Goal: Ask a question

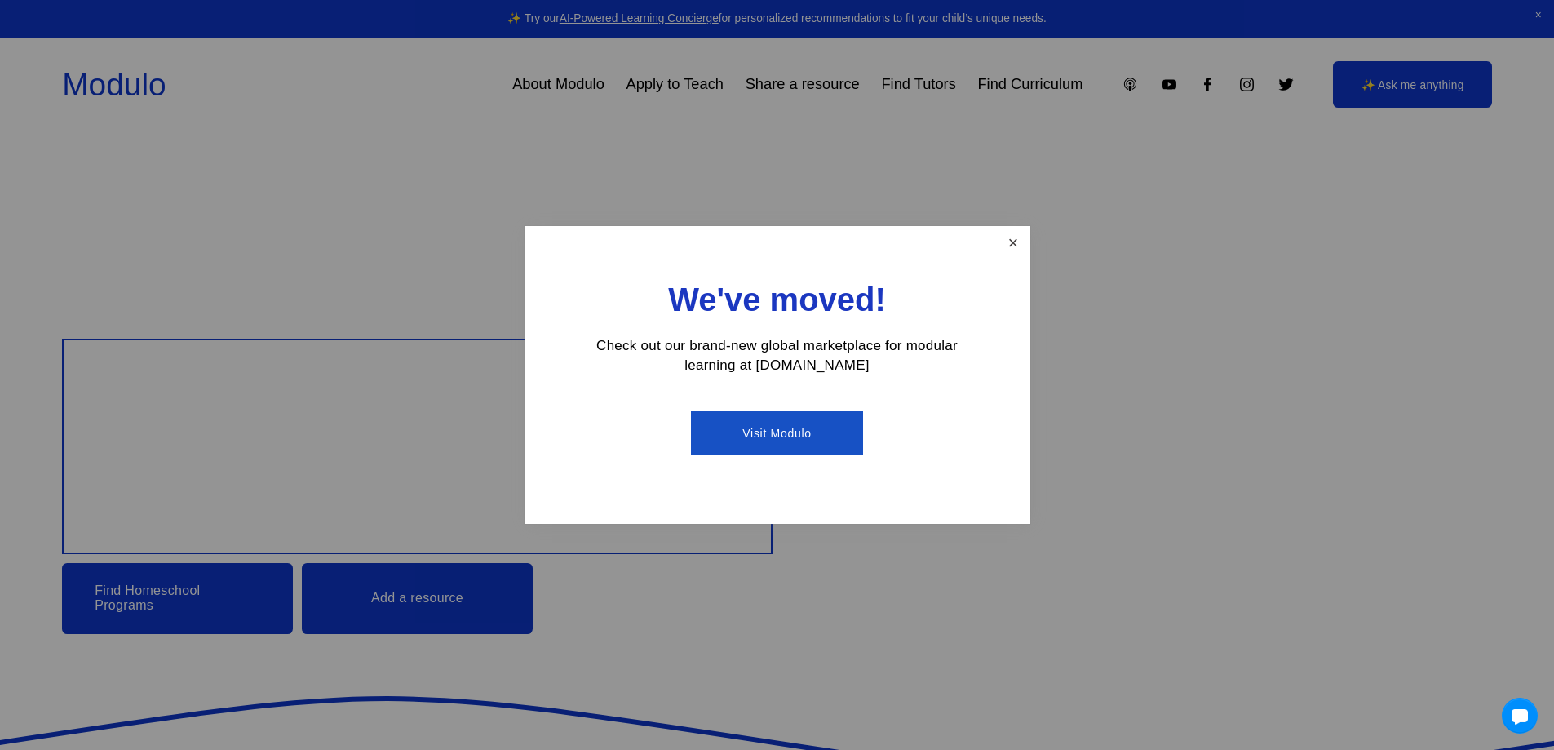
click at [1014, 246] on link "Close" at bounding box center [1013, 242] width 29 height 29
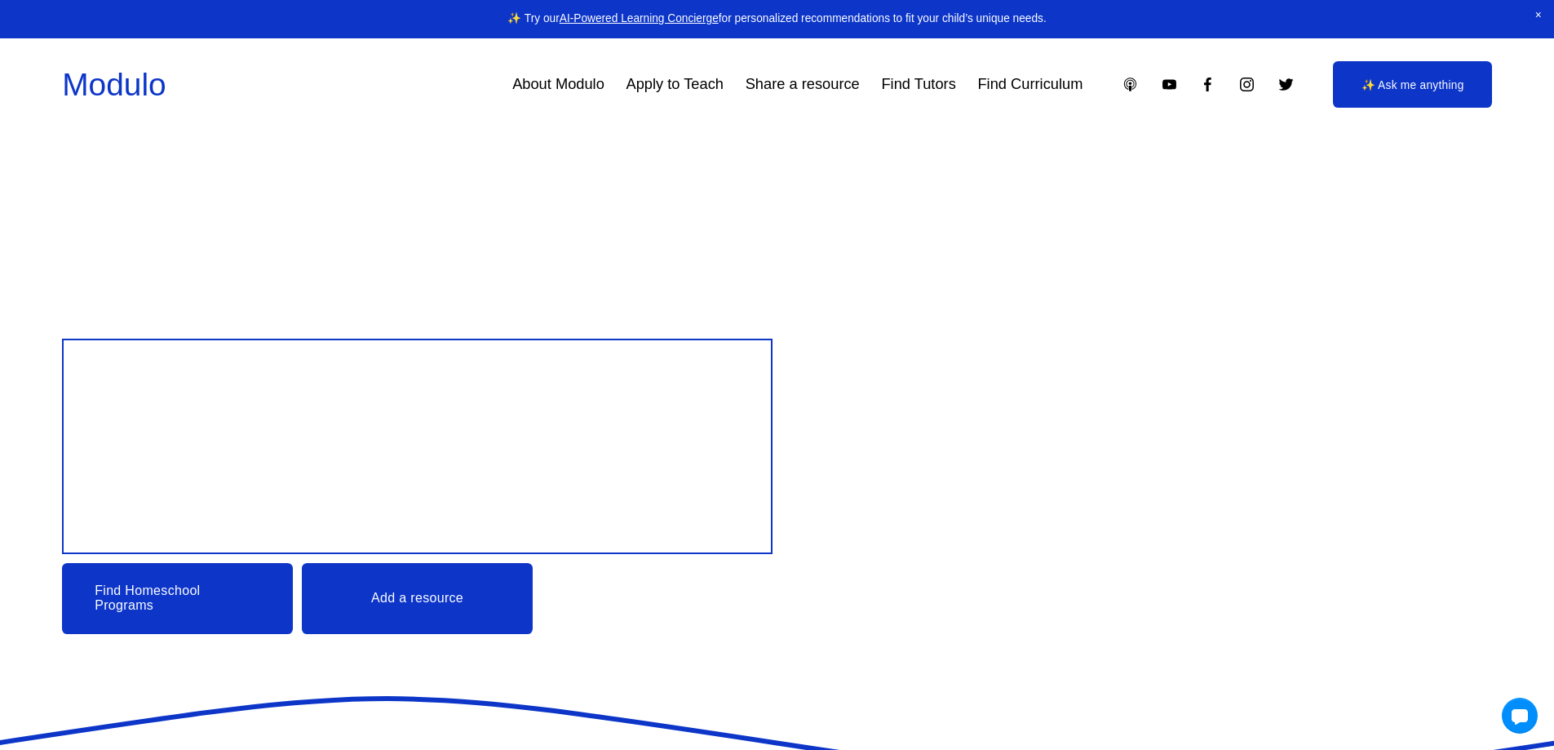
click at [138, 77] on link "Modulo" at bounding box center [114, 84] width 104 height 35
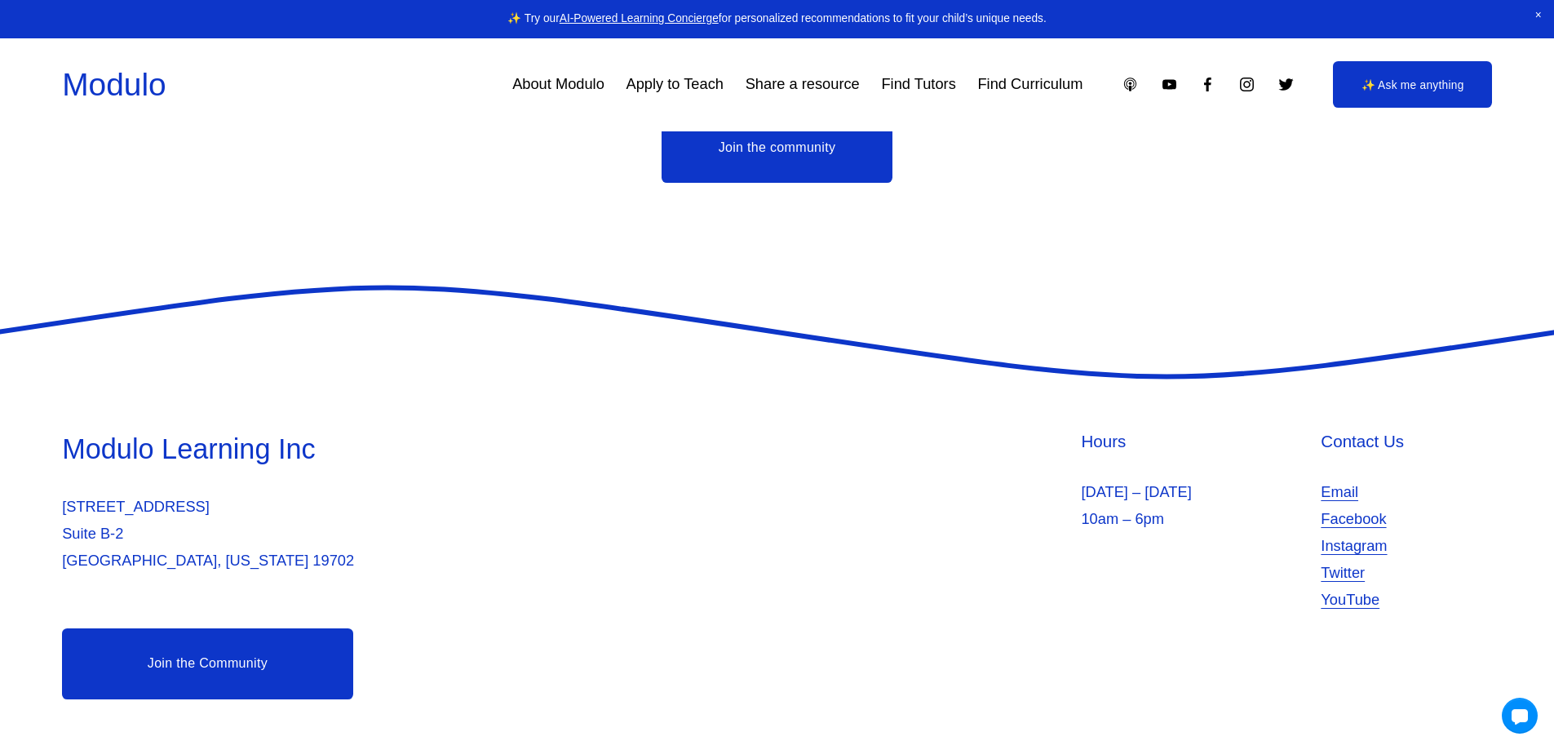
scroll to position [4572, 0]
drag, startPoint x: 1334, startPoint y: 485, endPoint x: 1176, endPoint y: 498, distance: 158.0
click at [1185, 498] on p "[DATE] – [DATE] 10am – 6pm" at bounding box center [1196, 506] width 231 height 54
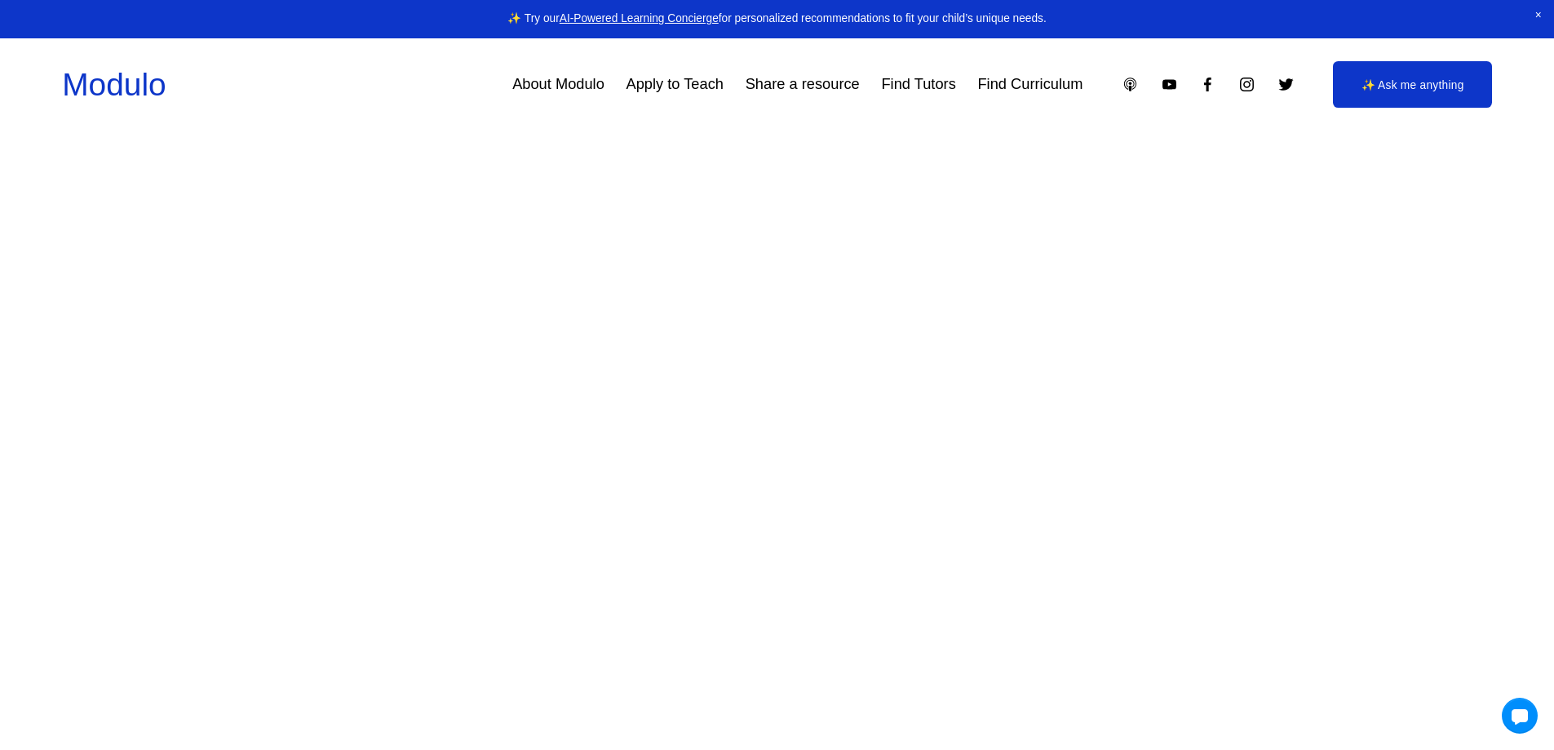
scroll to position [3756, 0]
click at [1386, 98] on link "✨ Ask me anything" at bounding box center [1412, 84] width 159 height 46
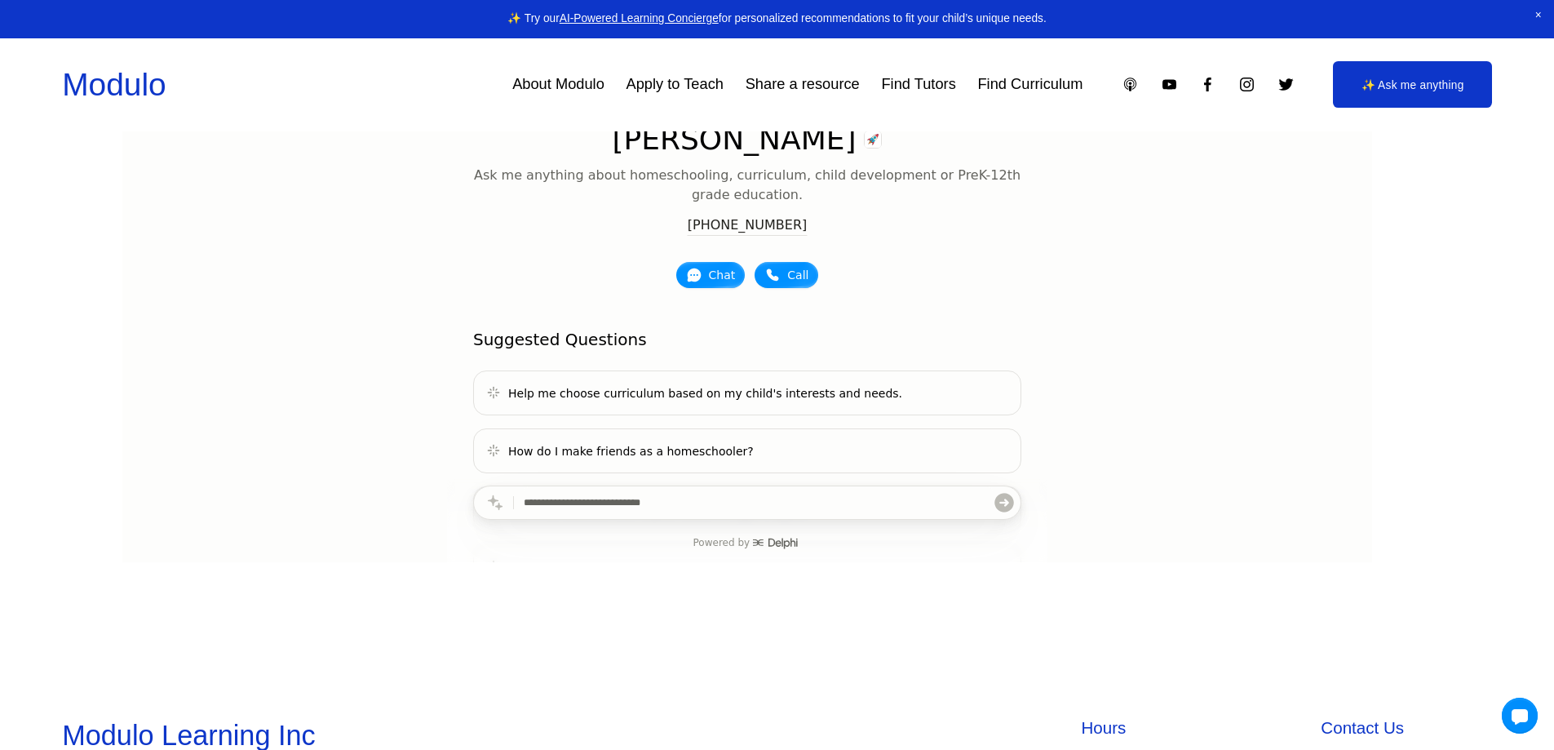
scroll to position [163, 0]
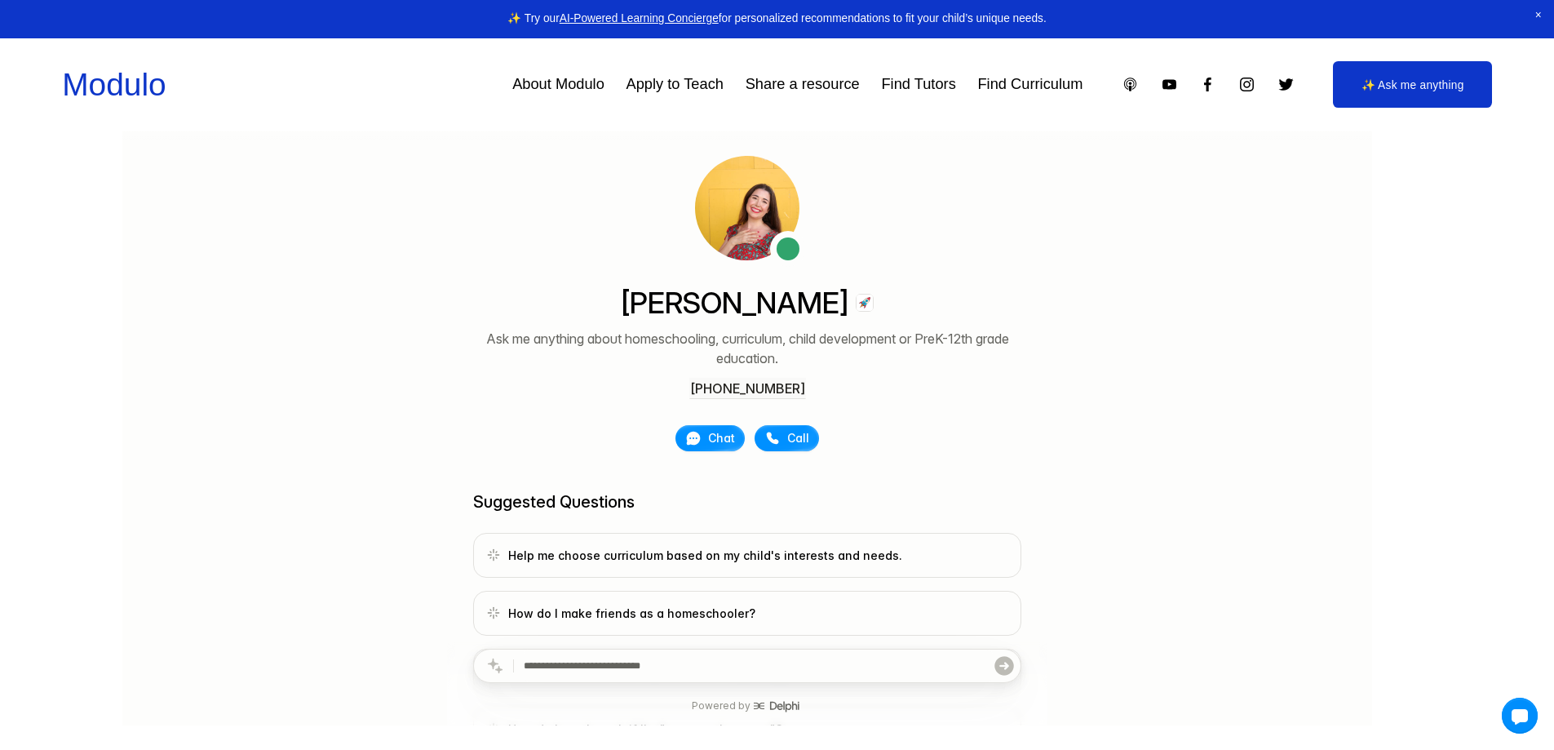
drag, startPoint x: 828, startPoint y: 400, endPoint x: 722, endPoint y: 383, distance: 107.3
click at [722, 383] on div "Manisha Snoyer Ask me anything about homeschooling, curriculum, child developme…" at bounding box center [746, 368] width 548 height 165
drag, startPoint x: 639, startPoint y: 383, endPoint x: 859, endPoint y: 415, distance: 222.7
click at [859, 415] on div "Manisha Snoyer Ask me anything about homeschooling, curriculum, child developme…" at bounding box center [746, 368] width 548 height 165
click at [1017, 398] on main "Manisha Snoyer Ask me anything about homeschooling, curriculum, child developme…" at bounding box center [746, 496] width 581 height 682
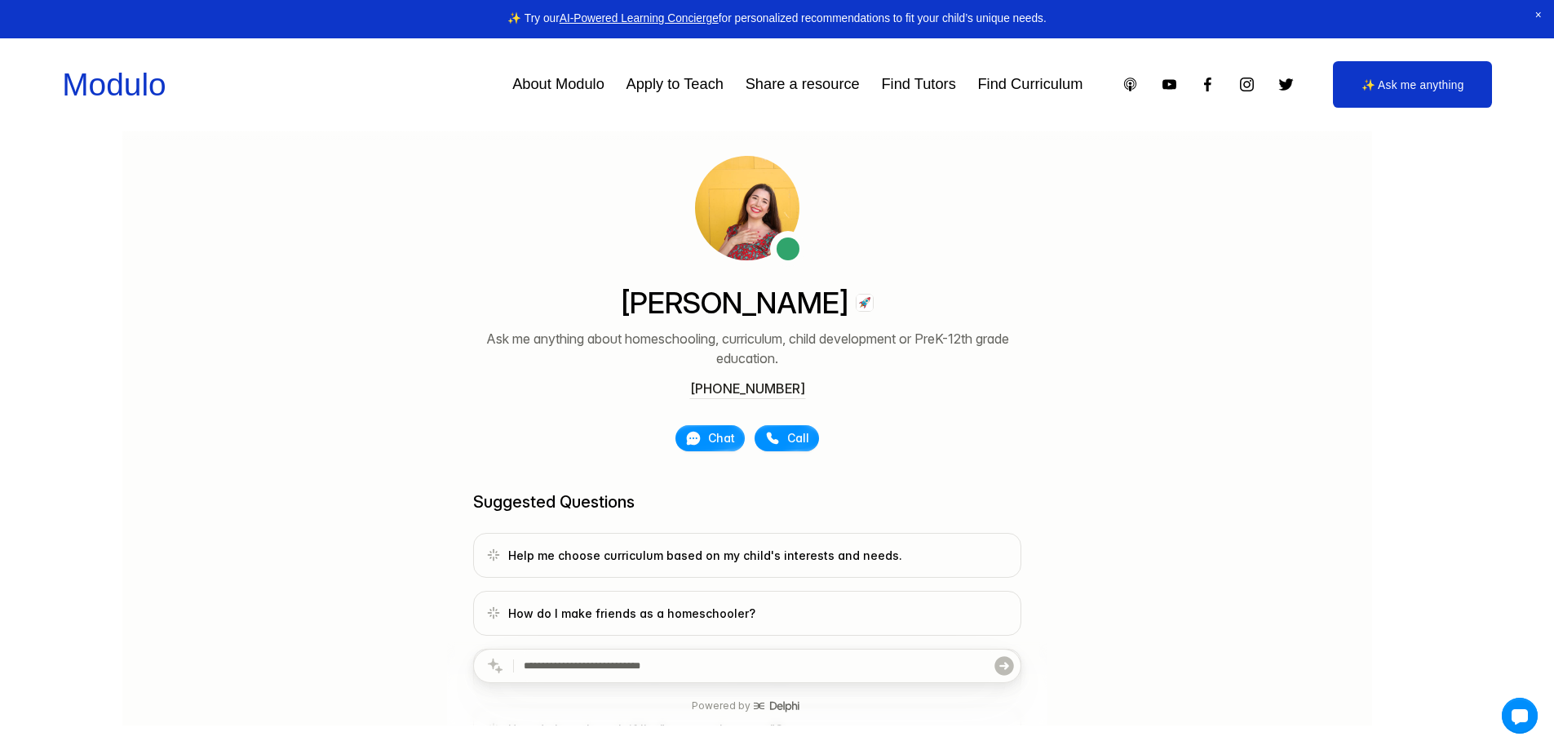
drag, startPoint x: 771, startPoint y: 393, endPoint x: 991, endPoint y: 438, distance: 224.8
click at [991, 438] on div "Manisha Snoyer Ask me anything about homeschooling, curriculum, child developme…" at bounding box center [746, 368] width 548 height 165
click at [963, 518] on div "Suggested Questions Help me choose curriculum based on my child's interests and…" at bounding box center [746, 619] width 548 height 261
click at [1105, 487] on div "Delphi Manisha Snoyer Ask me anything about homeschooling, curriculum, child de…" at bounding box center [747, 454] width 1250 height 765
click at [1131, 526] on div "Delphi Manisha Snoyer Ask me anything about homeschooling, curriculum, child de…" at bounding box center [747, 454] width 1250 height 765
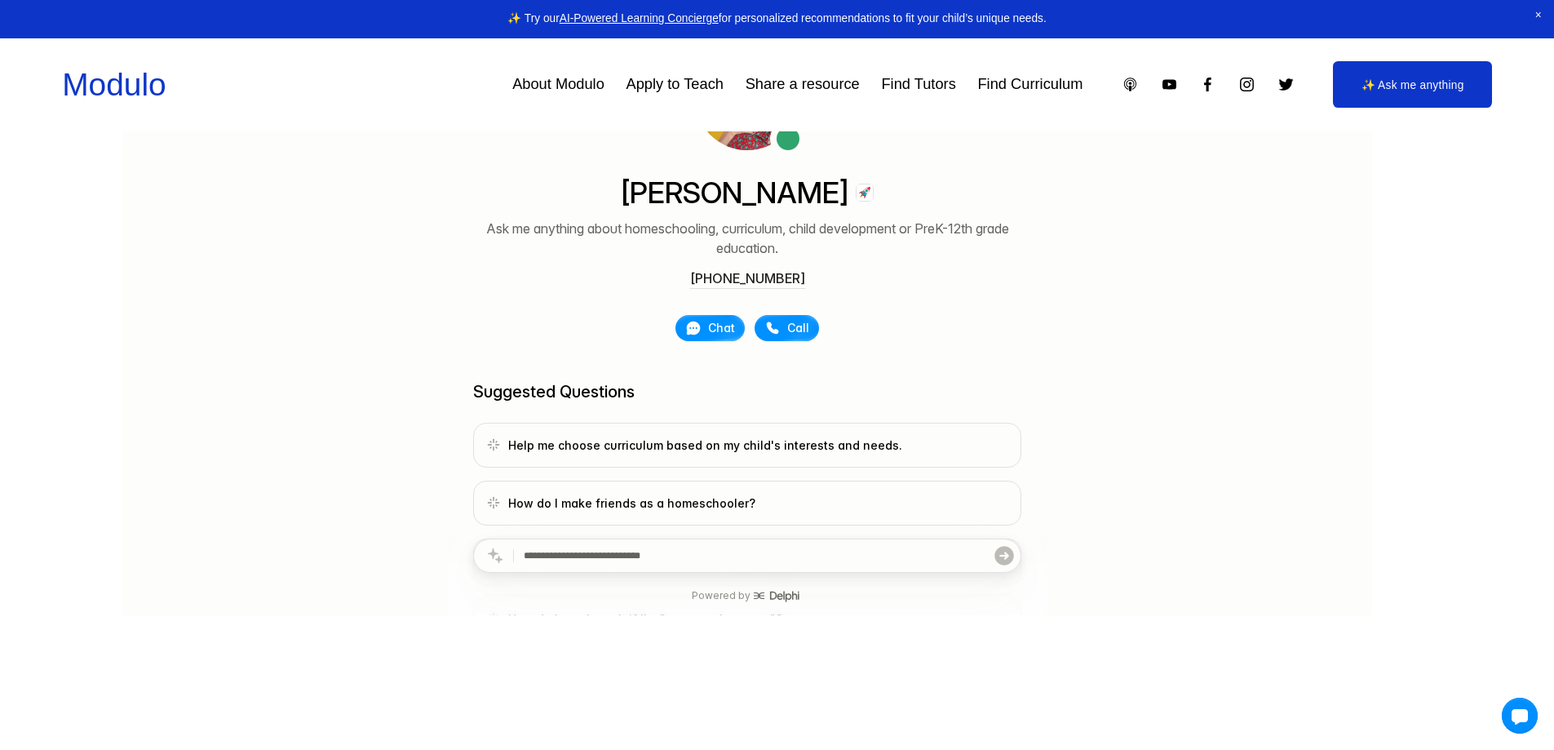
scroll to position [408, 0]
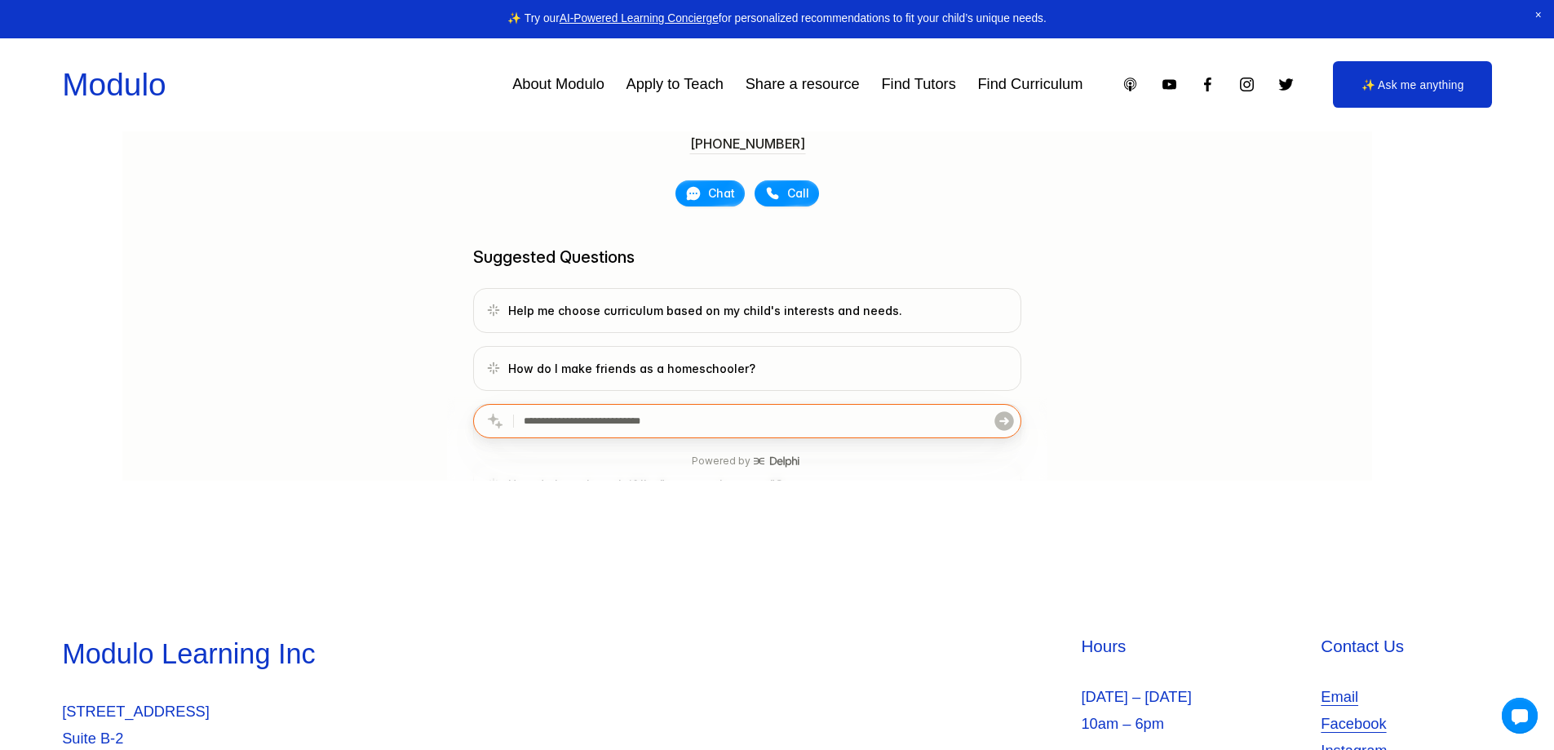
click at [697, 418] on input "text" at bounding box center [757, 421] width 469 height 33
click at [956, 520] on div at bounding box center [777, 153] width 1554 height 857
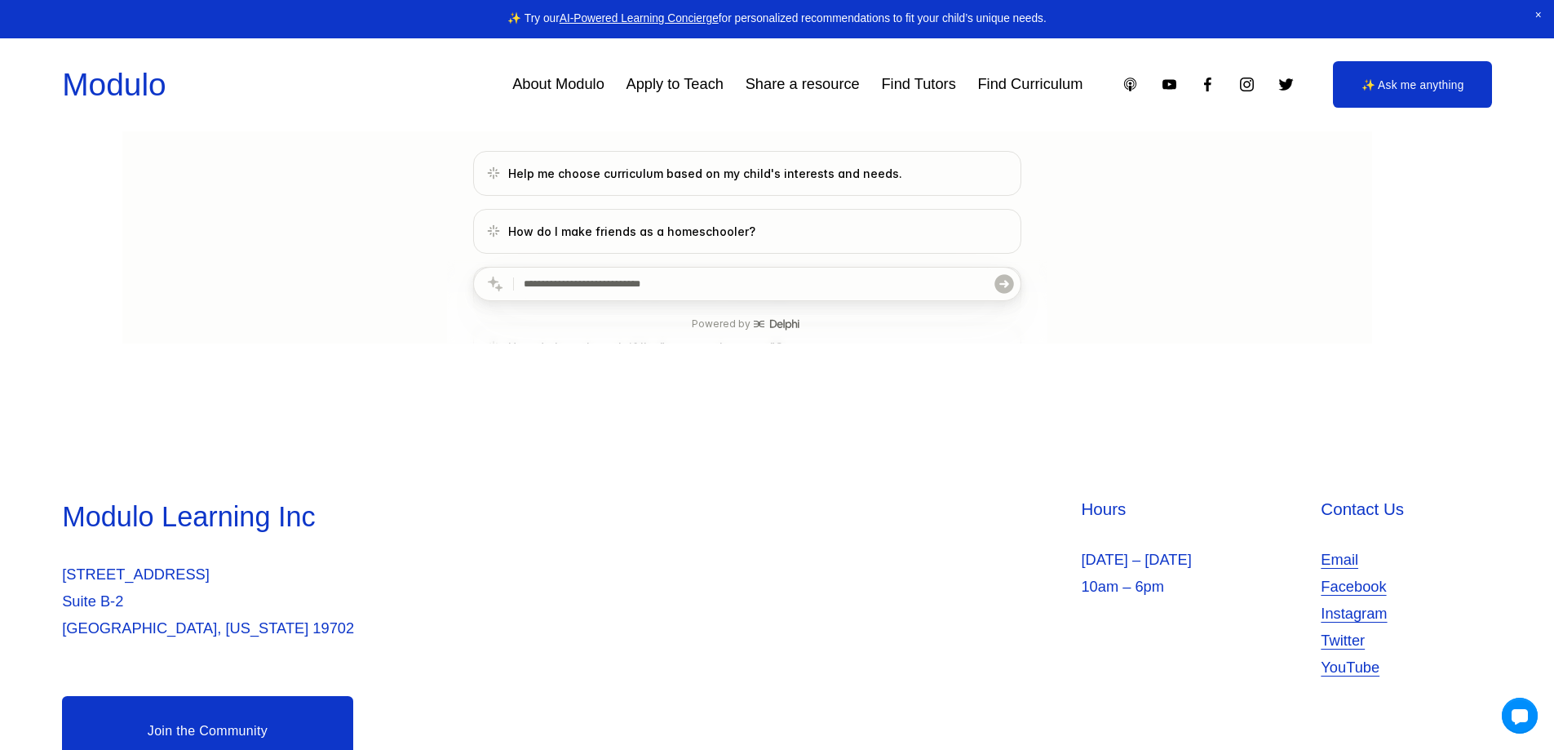
scroll to position [535, 0]
